Goal: Task Accomplishment & Management: Manage account settings

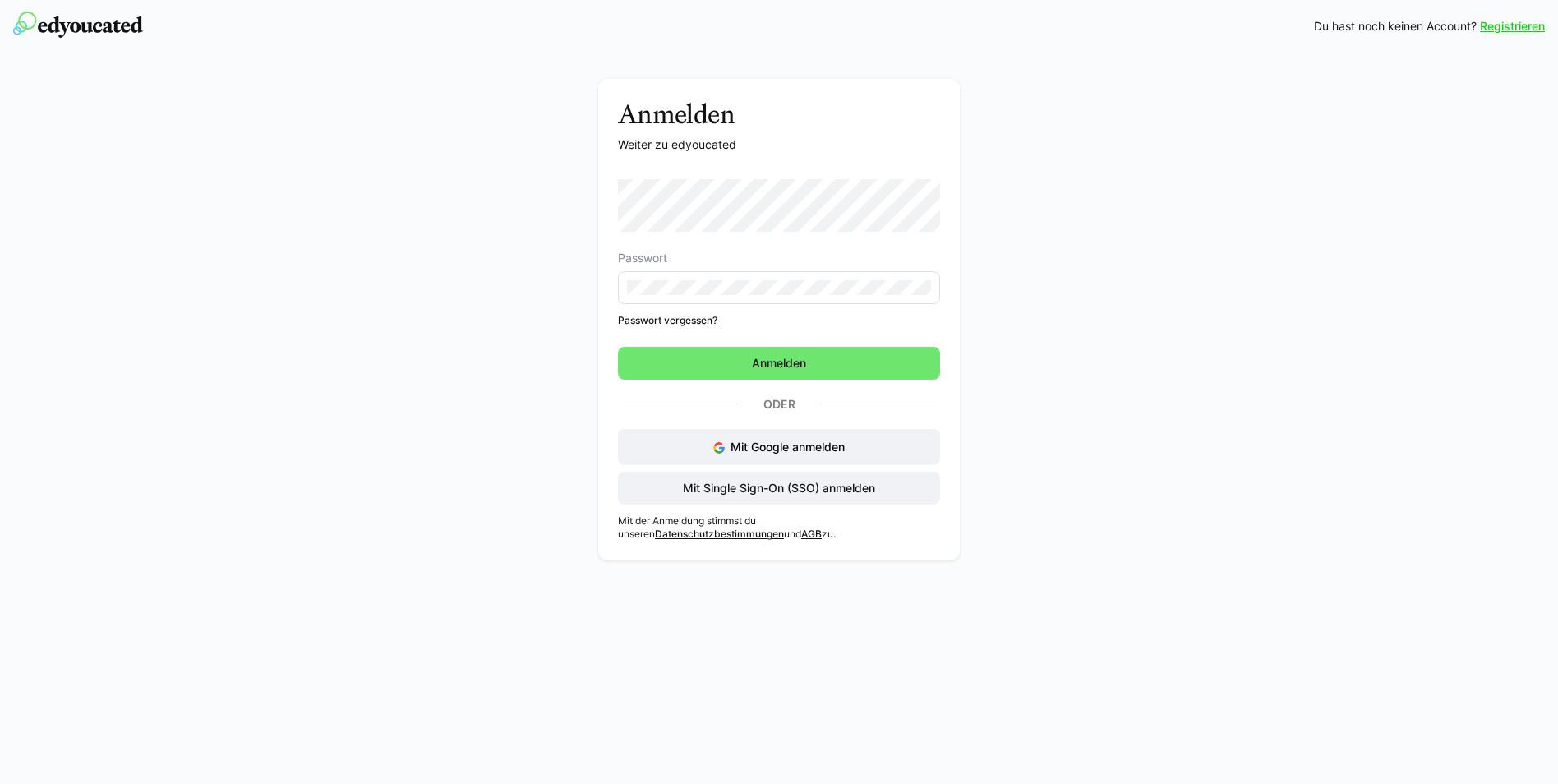
click at [765, 255] on div "Passwort" at bounding box center [778, 257] width 322 height 13
click at [746, 354] on span "Anmelden" at bounding box center [778, 363] width 322 height 32
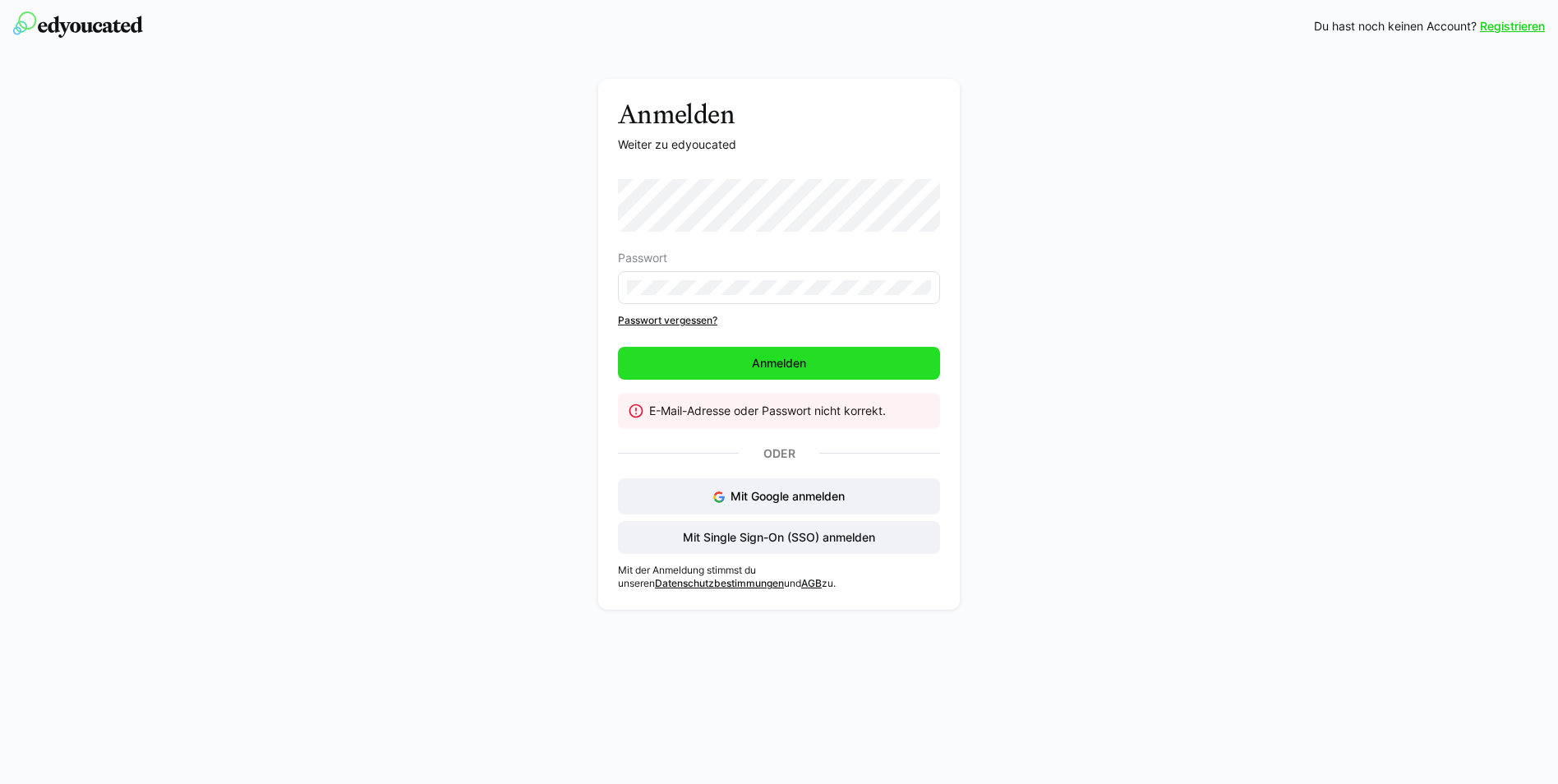
click at [771, 358] on span "Anmelden" at bounding box center [778, 363] width 59 height 16
click at [749, 369] on span "Anmelden" at bounding box center [778, 363] width 59 height 16
click at [772, 353] on span "Anmelden" at bounding box center [778, 363] width 322 height 32
click at [772, 359] on span "Anmelden" at bounding box center [778, 363] width 59 height 16
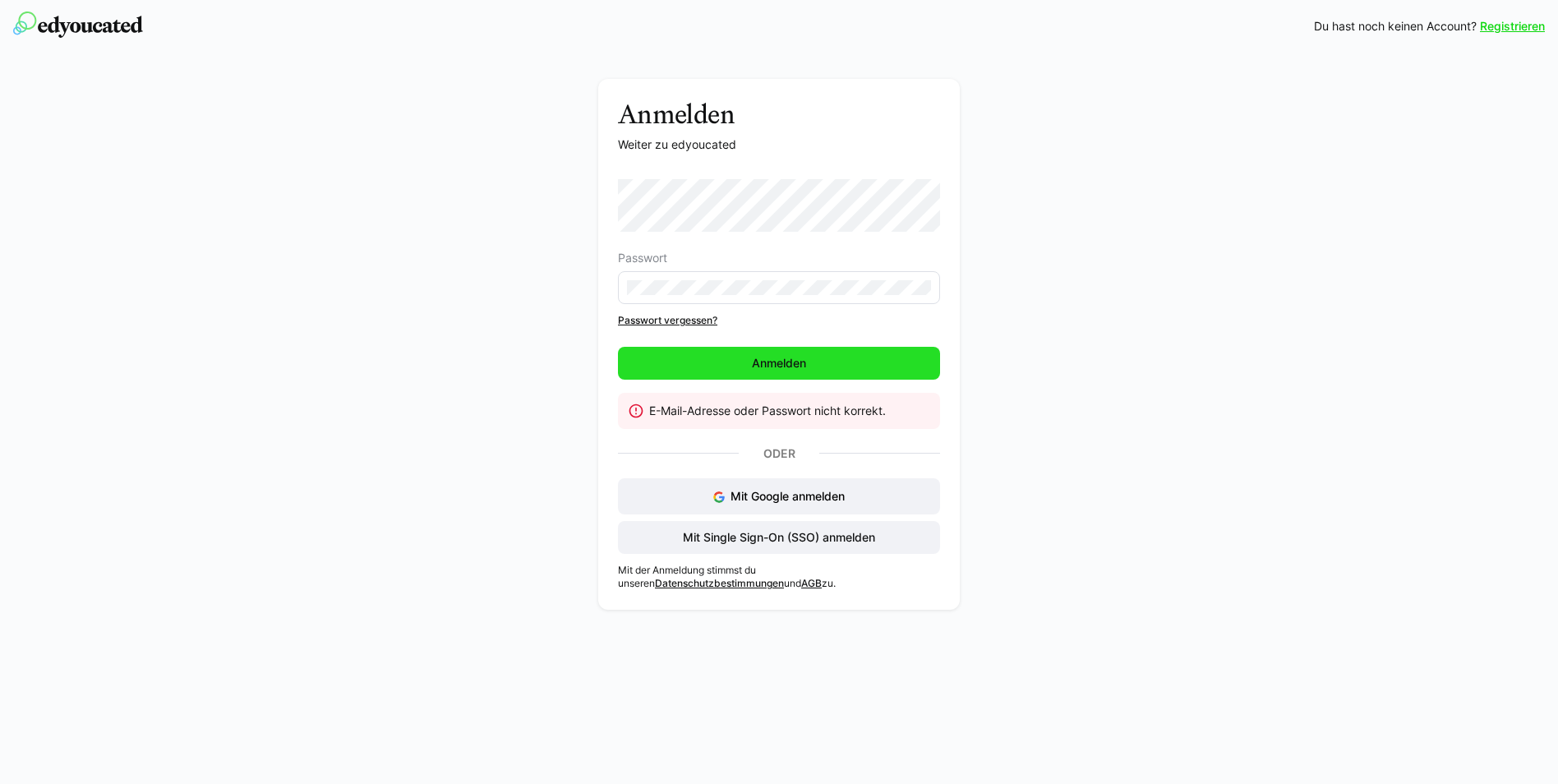
click at [750, 366] on span "Anmelden" at bounding box center [778, 363] width 59 height 16
click at [846, 359] on span "Anmelden" at bounding box center [778, 363] width 322 height 32
